Goal: Obtain resource: Obtain resource

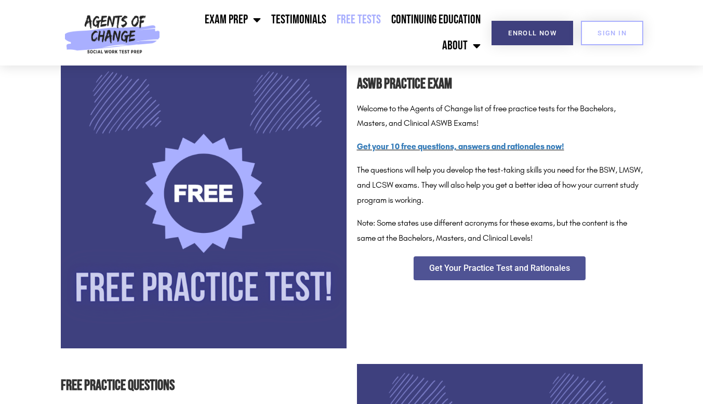
scroll to position [164, 0]
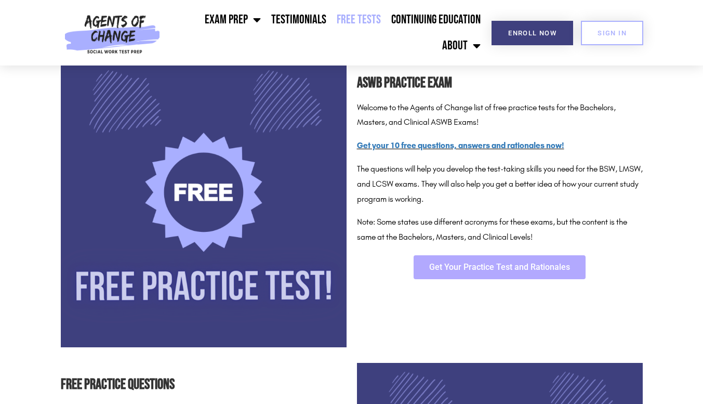
click at [568, 265] on span "Get Your Practice Test and Rationales" at bounding box center [499, 267] width 141 height 8
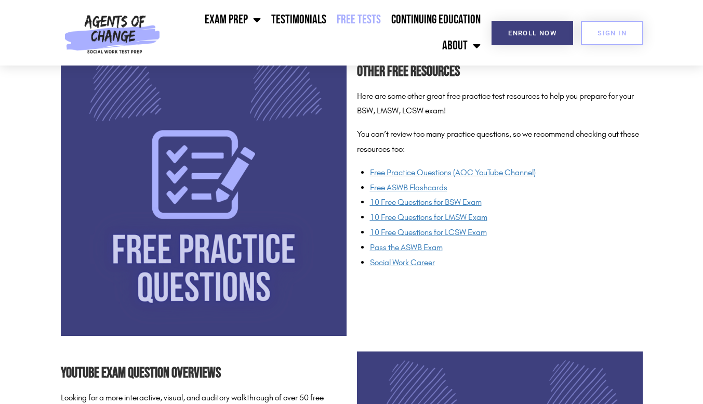
scroll to position [790, 0]
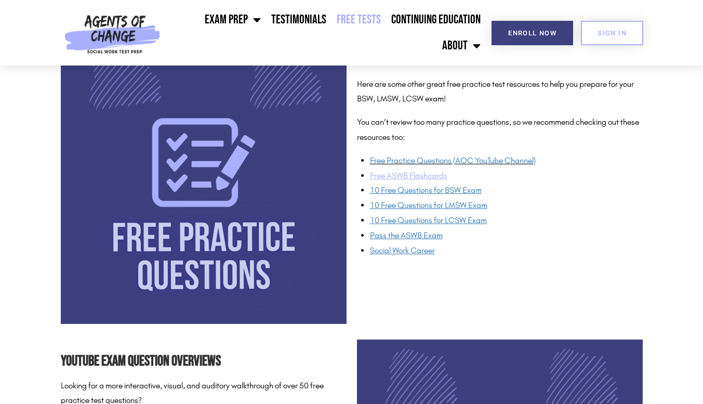
click at [400, 176] on u "Free ASWB Flashcards" at bounding box center [408, 175] width 77 height 10
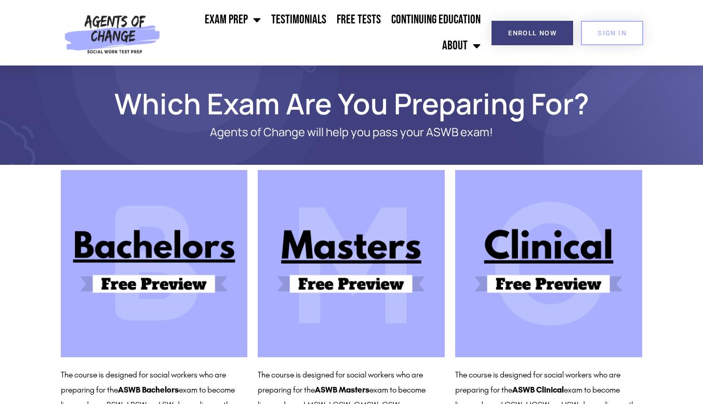
click at [370, 250] on img at bounding box center [351, 263] width 187 height 187
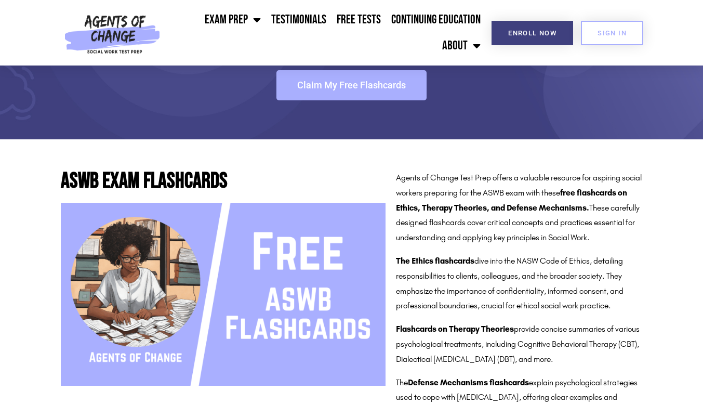
scroll to position [93, 0]
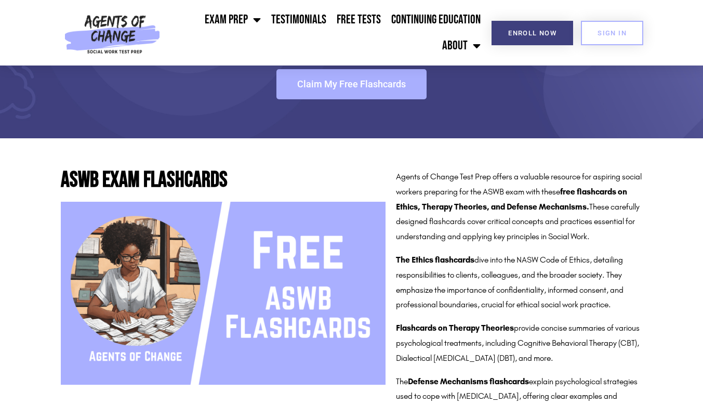
click at [156, 290] on img at bounding box center [223, 293] width 325 height 183
